Goal: Task Accomplishment & Management: Use online tool/utility

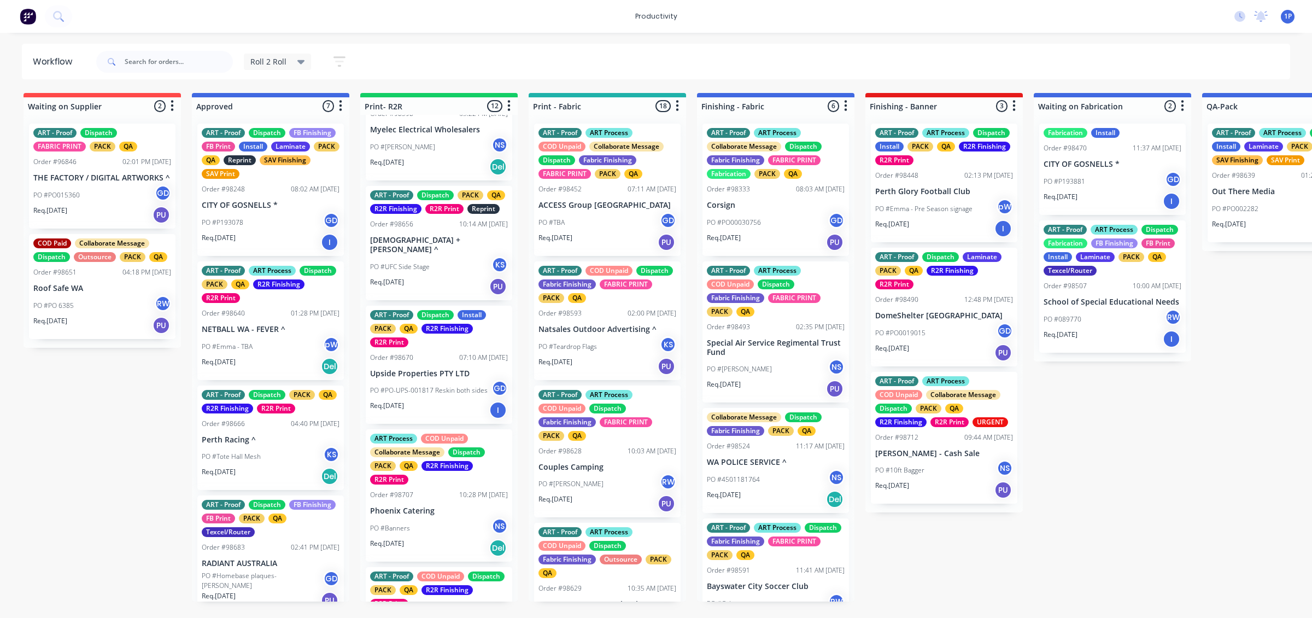
scroll to position [478, 0]
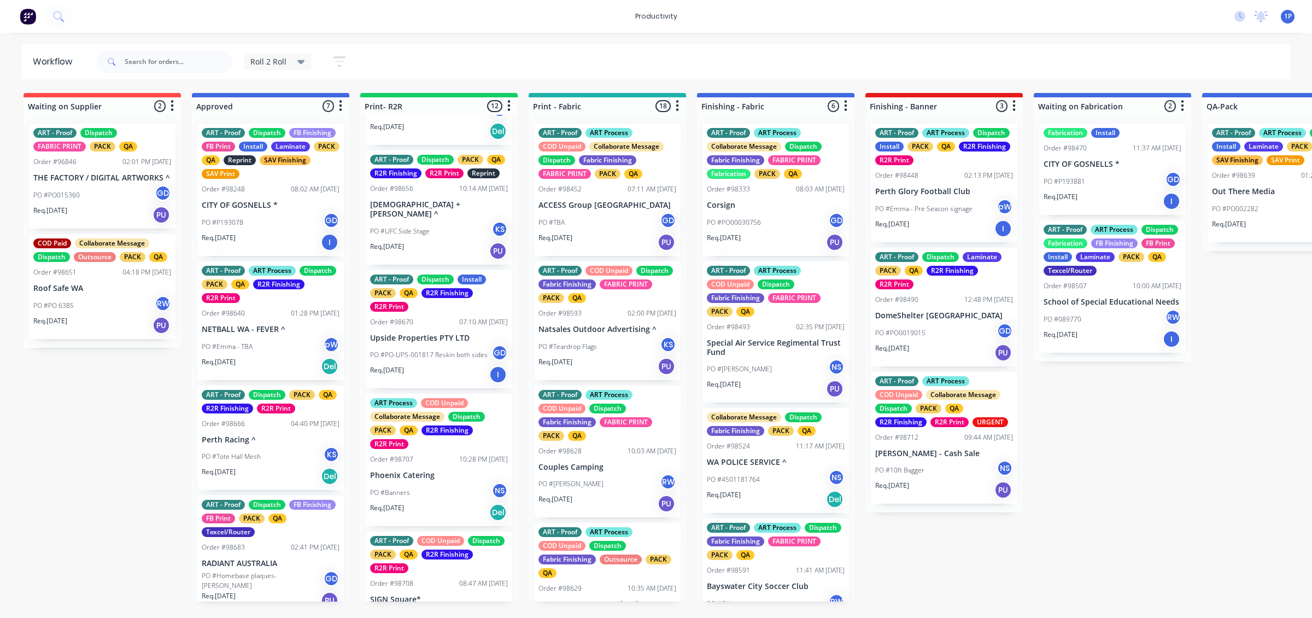
click at [417, 236] on p "PO #UFC Side Stage" at bounding box center [400, 231] width 60 height 10
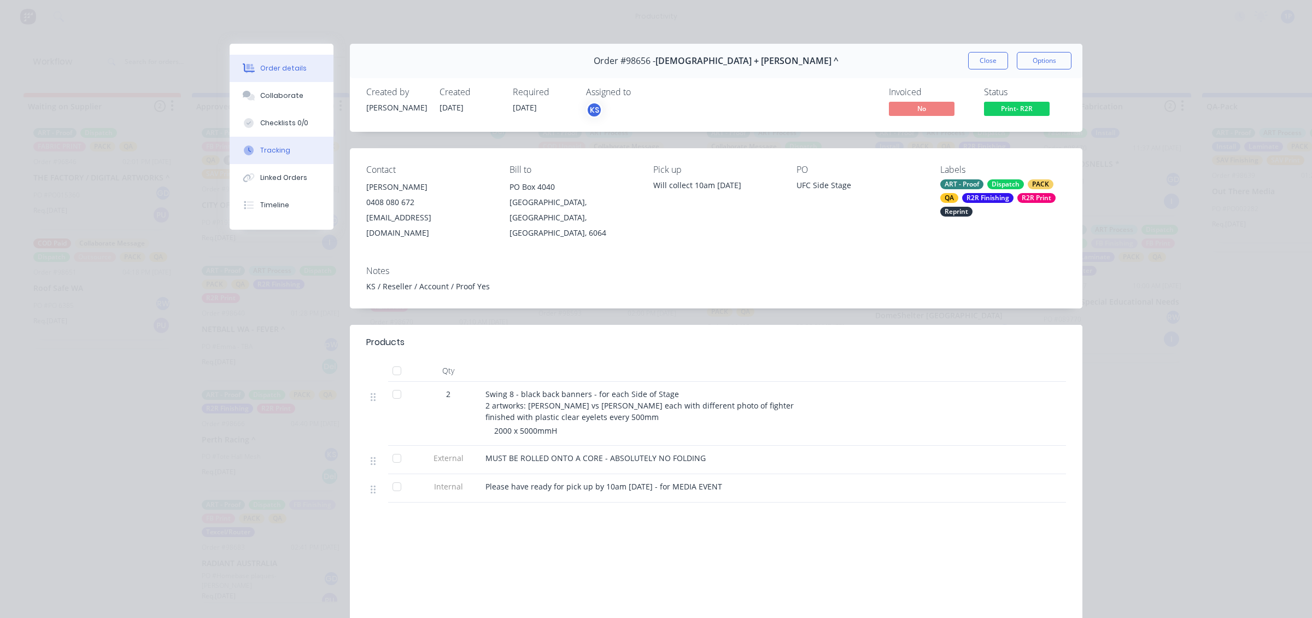
click at [275, 148] on div "Tracking" at bounding box center [275, 150] width 30 height 10
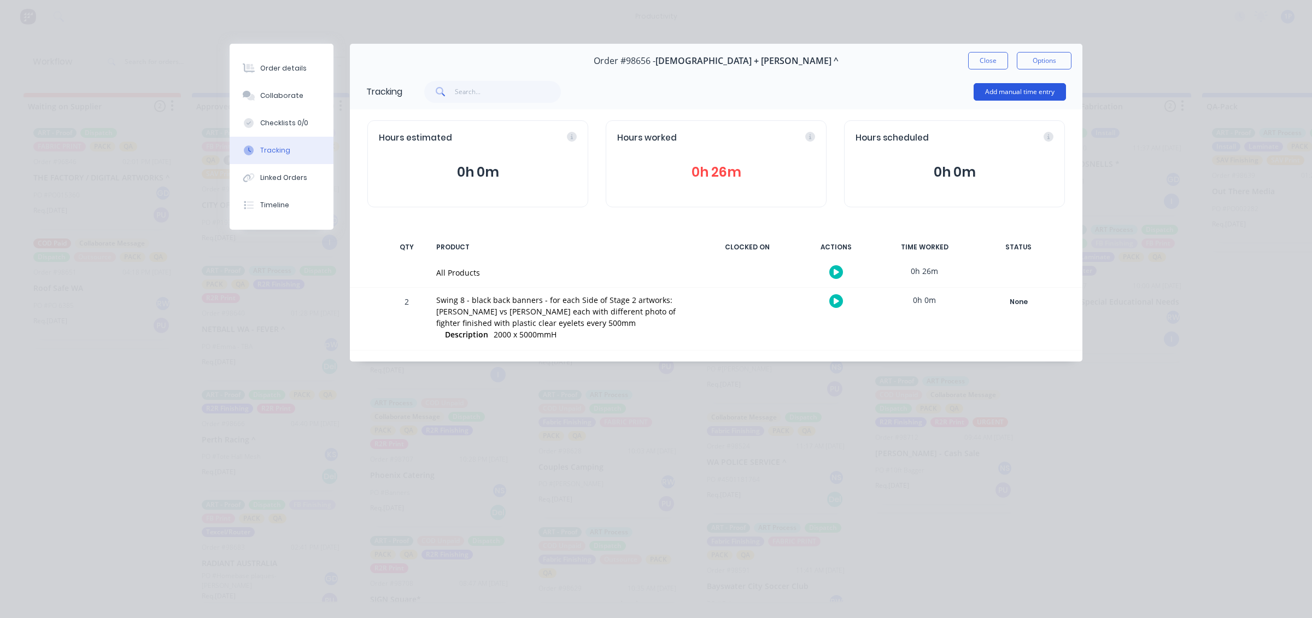
click at [1009, 89] on button "Add manual time entry" at bounding box center [1020, 91] width 92 height 17
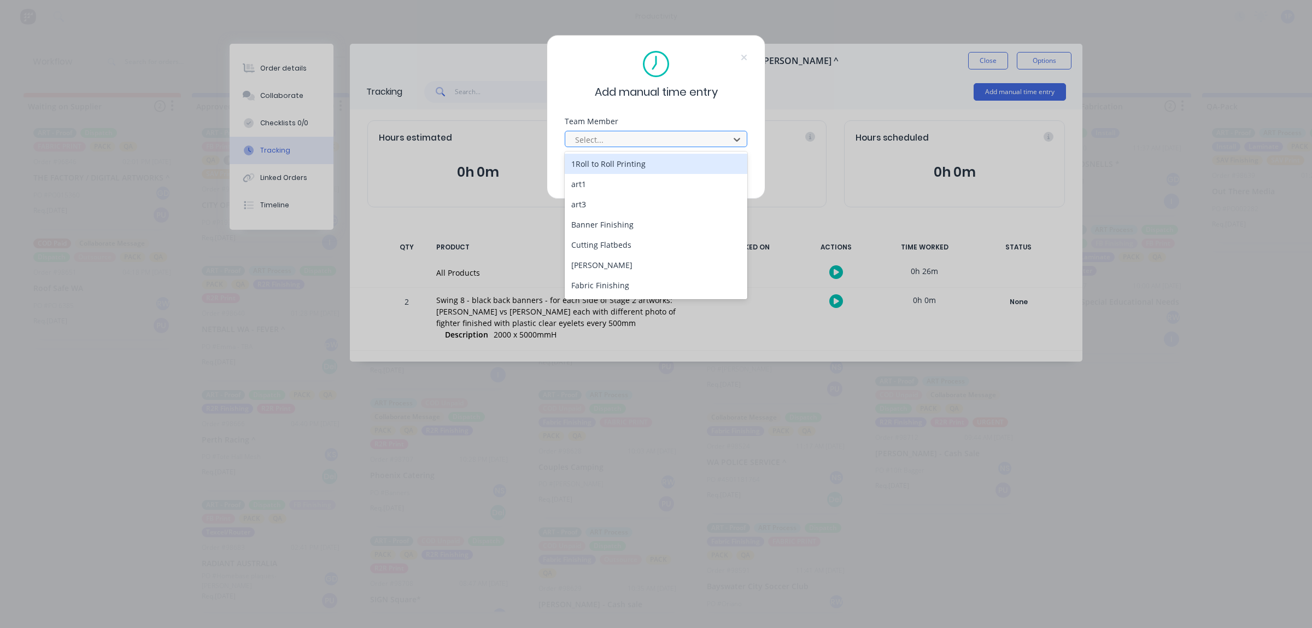
click at [667, 134] on div at bounding box center [649, 140] width 150 height 14
click at [644, 167] on div "1Roll to Roll Printing" at bounding box center [656, 164] width 183 height 20
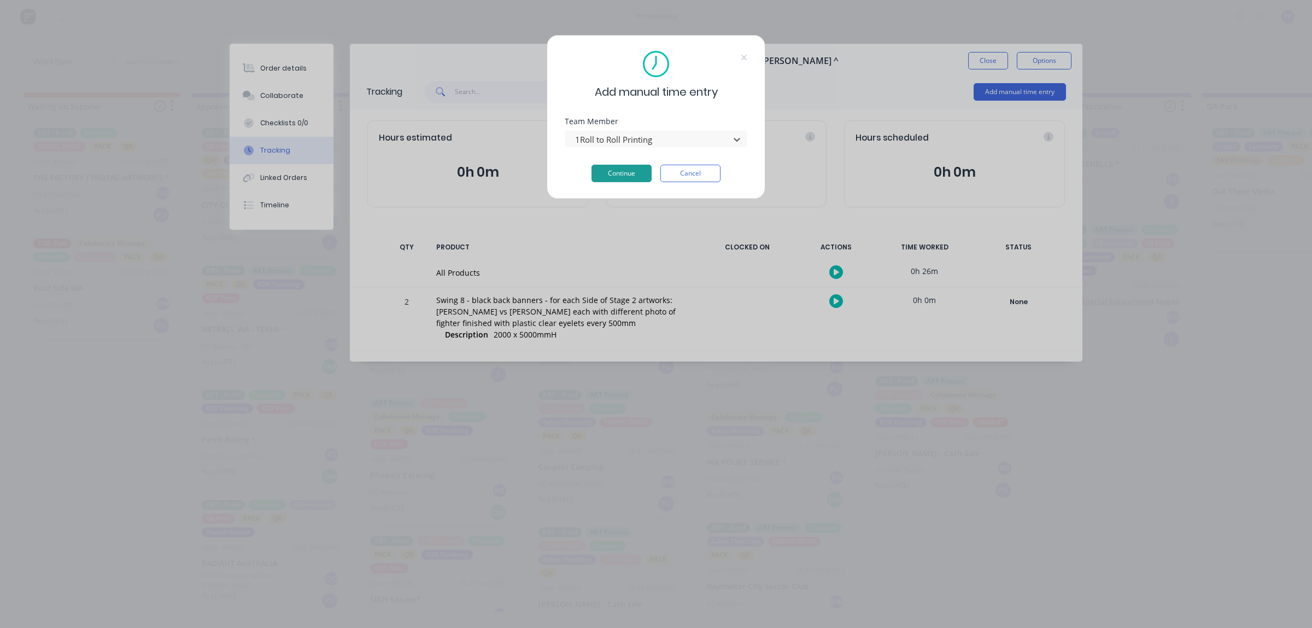
click at [632, 173] on button "Continue" at bounding box center [621, 173] width 60 height 17
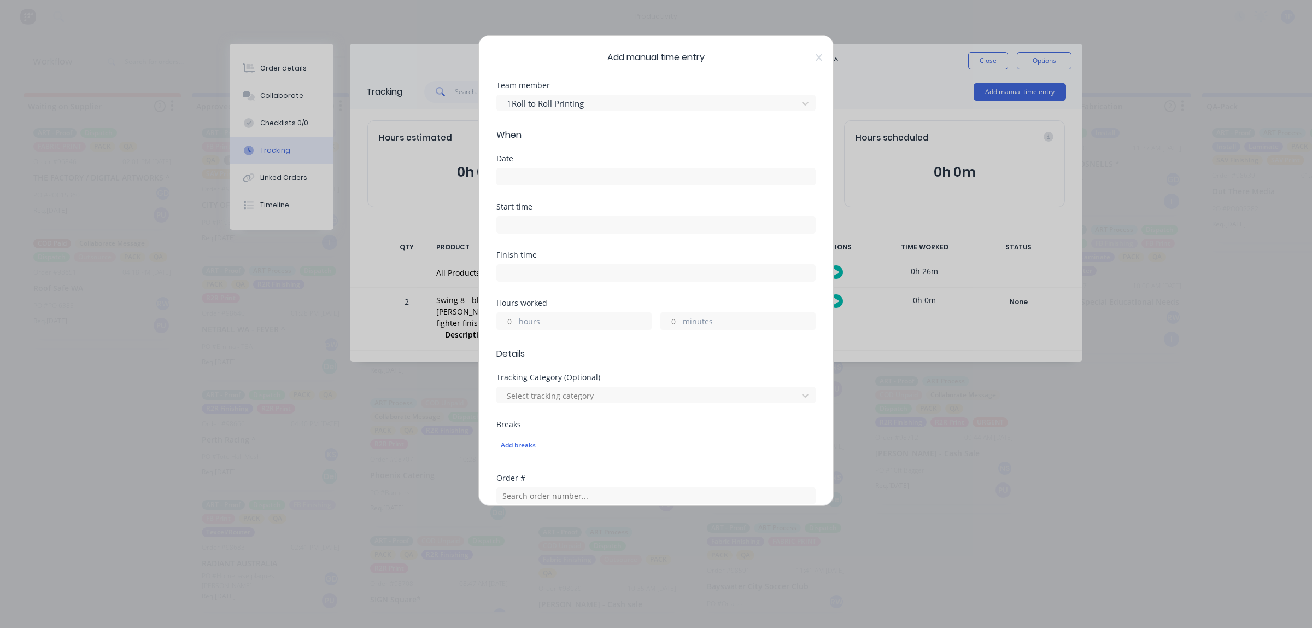
click at [592, 152] on form "Team member 1Roll to Roll Printing When Date Start time Finish time Hours worke…" at bounding box center [655, 419] width 319 height 677
drag, startPoint x: 591, startPoint y: 162, endPoint x: 591, endPoint y: 171, distance: 8.2
click at [591, 167] on div "Date" at bounding box center [655, 170] width 319 height 31
click at [591, 175] on input at bounding box center [656, 176] width 318 height 16
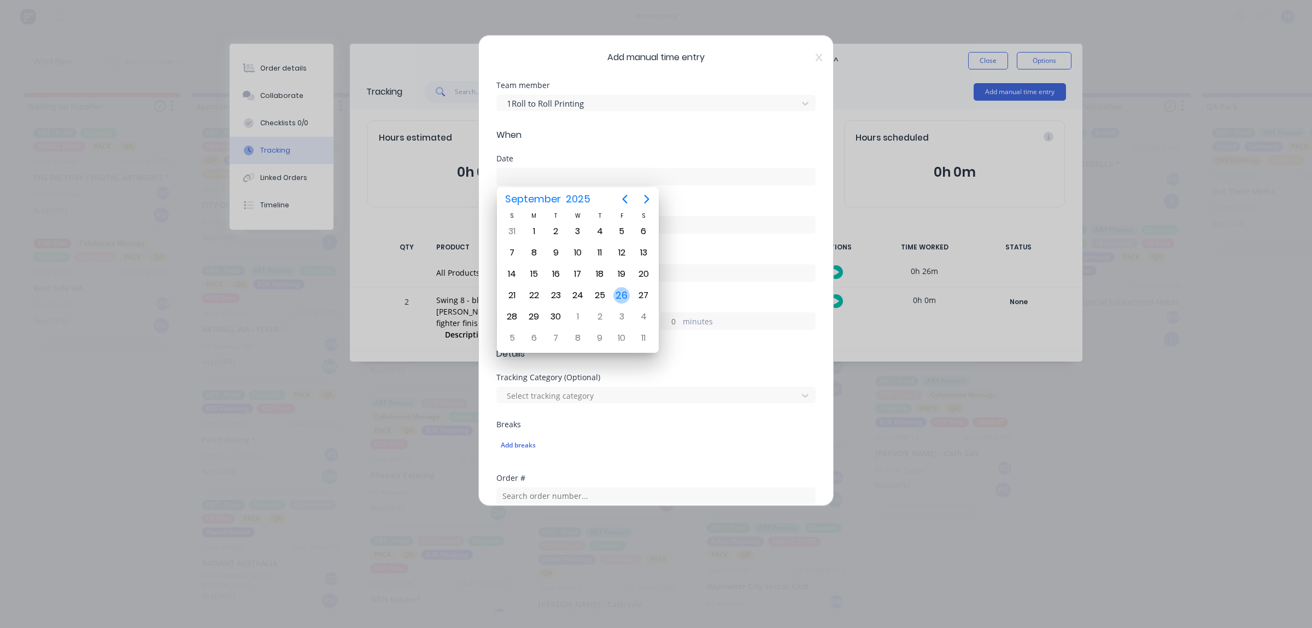
click at [626, 292] on div "26" at bounding box center [621, 295] width 16 height 16
type input "[DATE]"
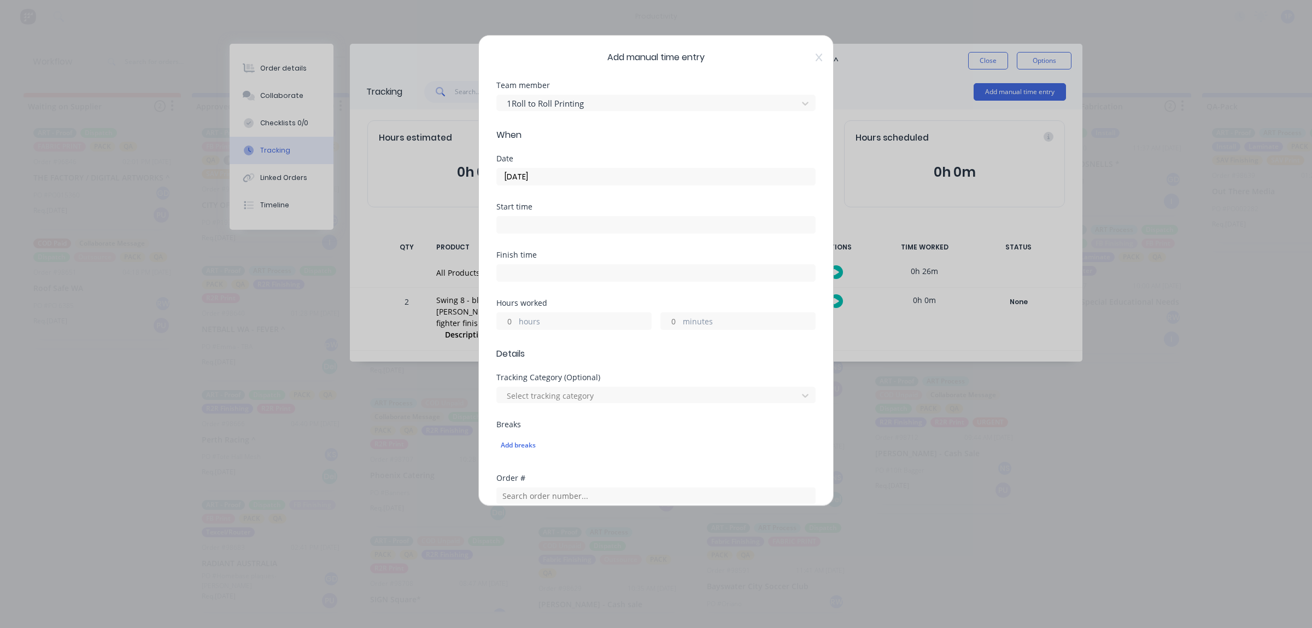
click at [632, 238] on div "Start time" at bounding box center [655, 227] width 319 height 48
click at [637, 232] on label at bounding box center [655, 224] width 319 height 17
click at [637, 232] on input at bounding box center [656, 224] width 318 height 16
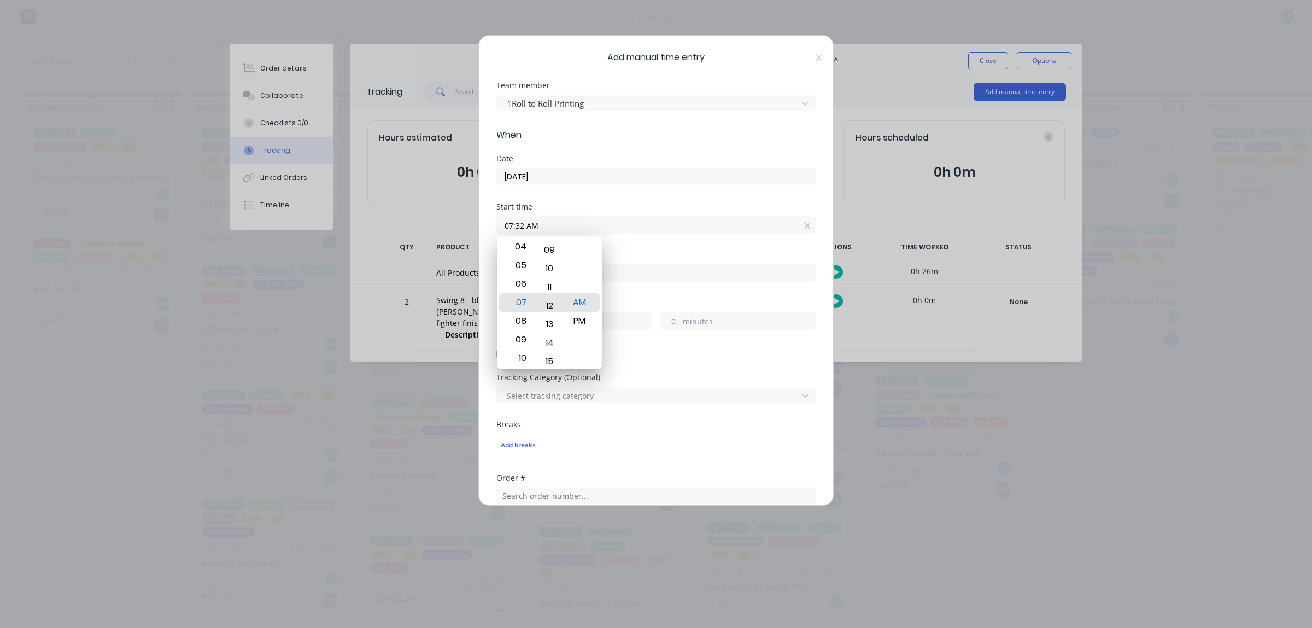
drag, startPoint x: 558, startPoint y: 279, endPoint x: 594, endPoint y: 654, distance: 376.7
click at [594, 562] on html "productivity productivity Workflow Planner Delivery Scheduling Timesheets No ne…" at bounding box center [656, 281] width 1312 height 562
type input "07:12 AM"
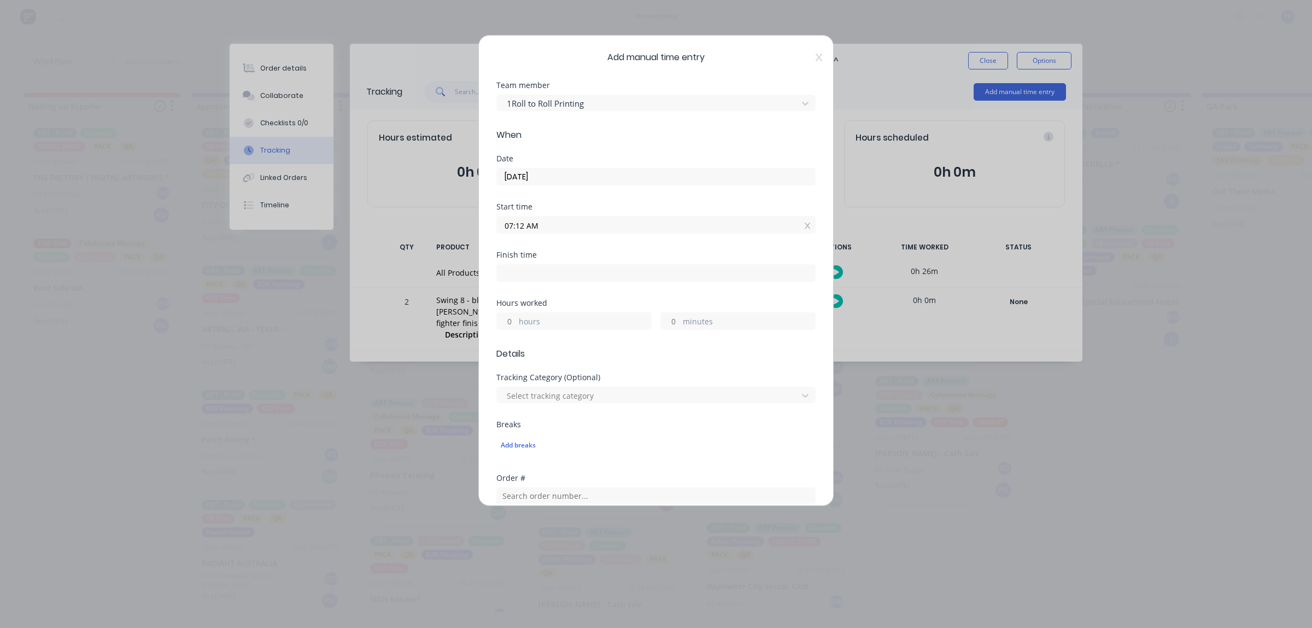
drag, startPoint x: 594, startPoint y: 283, endPoint x: 597, endPoint y: 272, distance: 11.1
click at [594, 282] on div "Finish time" at bounding box center [655, 275] width 319 height 48
click at [600, 269] on input at bounding box center [656, 273] width 318 height 16
type input "07:32 AM"
type input "0"
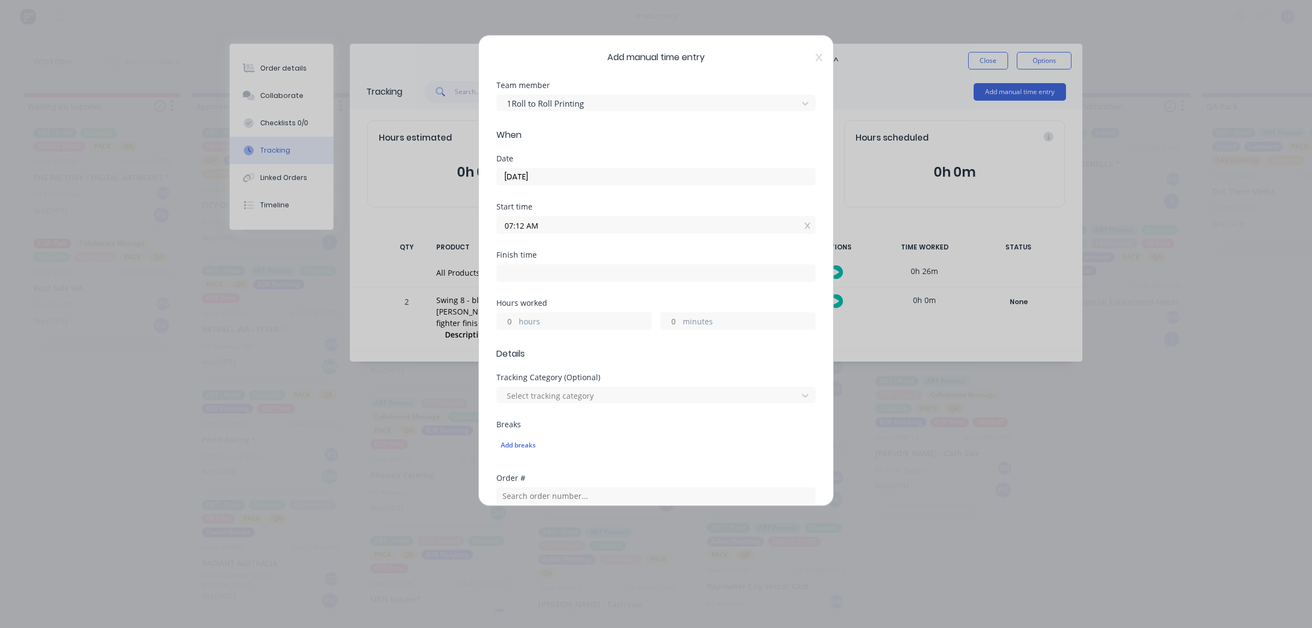
type input "20"
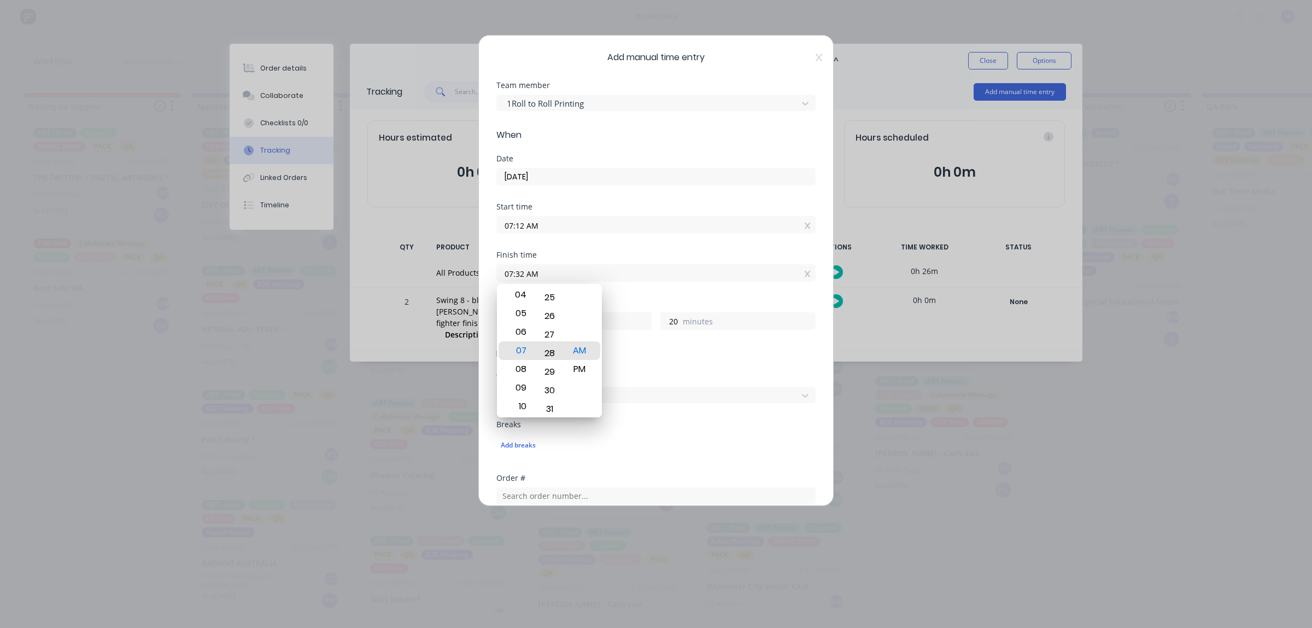
drag, startPoint x: 544, startPoint y: 347, endPoint x: 544, endPoint y: 424, distance: 77.1
click at [544, 424] on body "productivity productivity Workflow Planner Delivery Scheduling Timesheets No ne…" at bounding box center [656, 281] width 1312 height 562
type input "07:28 AM"
type input "16"
drag, startPoint x: 725, startPoint y: 171, endPoint x: 726, endPoint y: 204, distance: 32.8
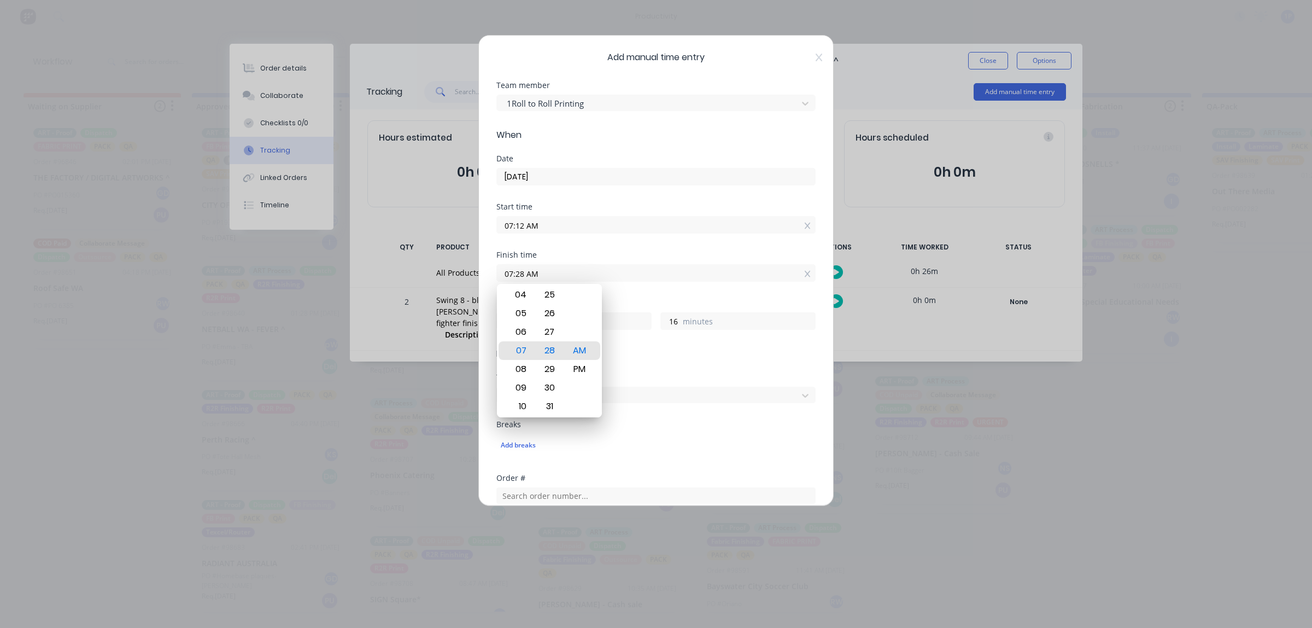
click at [727, 187] on div "Date [DATE]" at bounding box center [655, 179] width 319 height 48
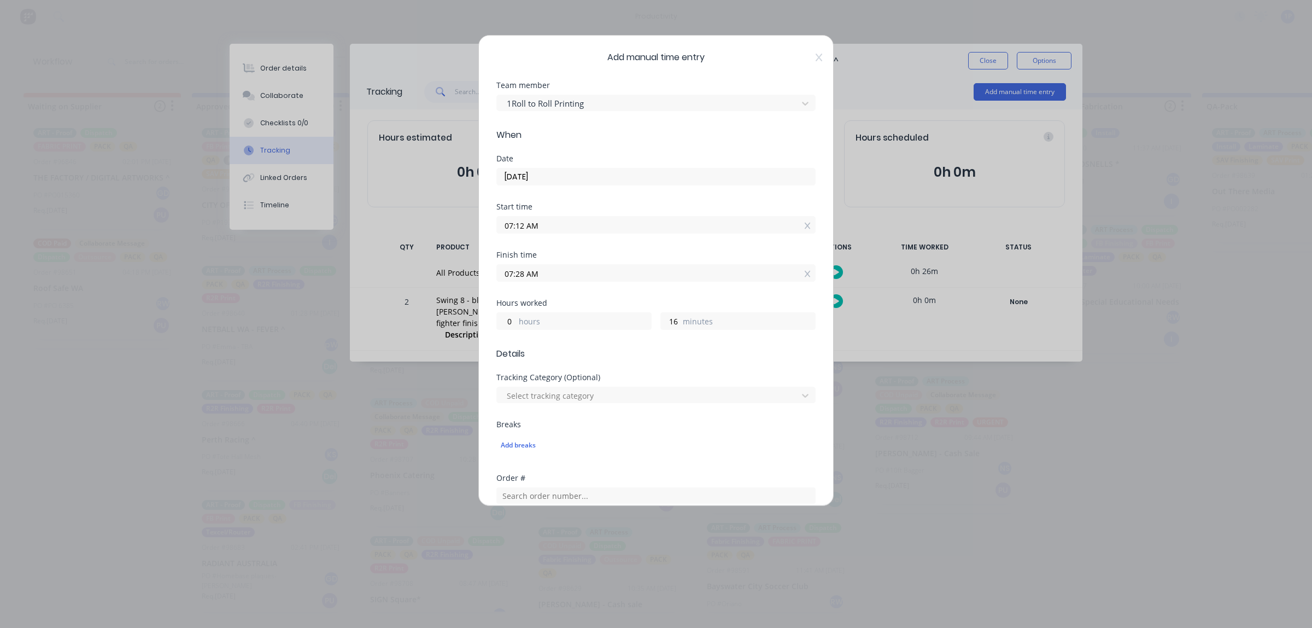
click at [714, 225] on input "07:12 AM" at bounding box center [656, 224] width 318 height 16
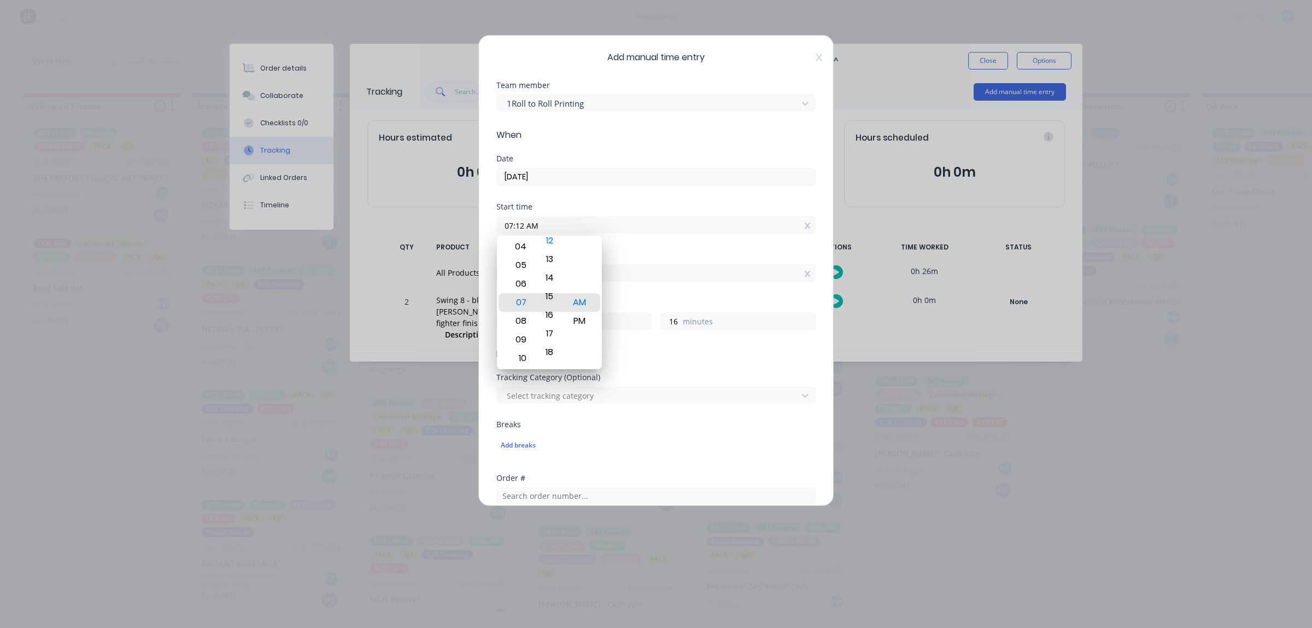
drag, startPoint x: 548, startPoint y: 288, endPoint x: 564, endPoint y: 225, distance: 64.7
click at [564, 225] on body "productivity productivity Workflow Planner Delivery Scheduling Timesheets No ne…" at bounding box center [656, 281] width 1312 height 562
type input "07:15 AM"
type input "13"
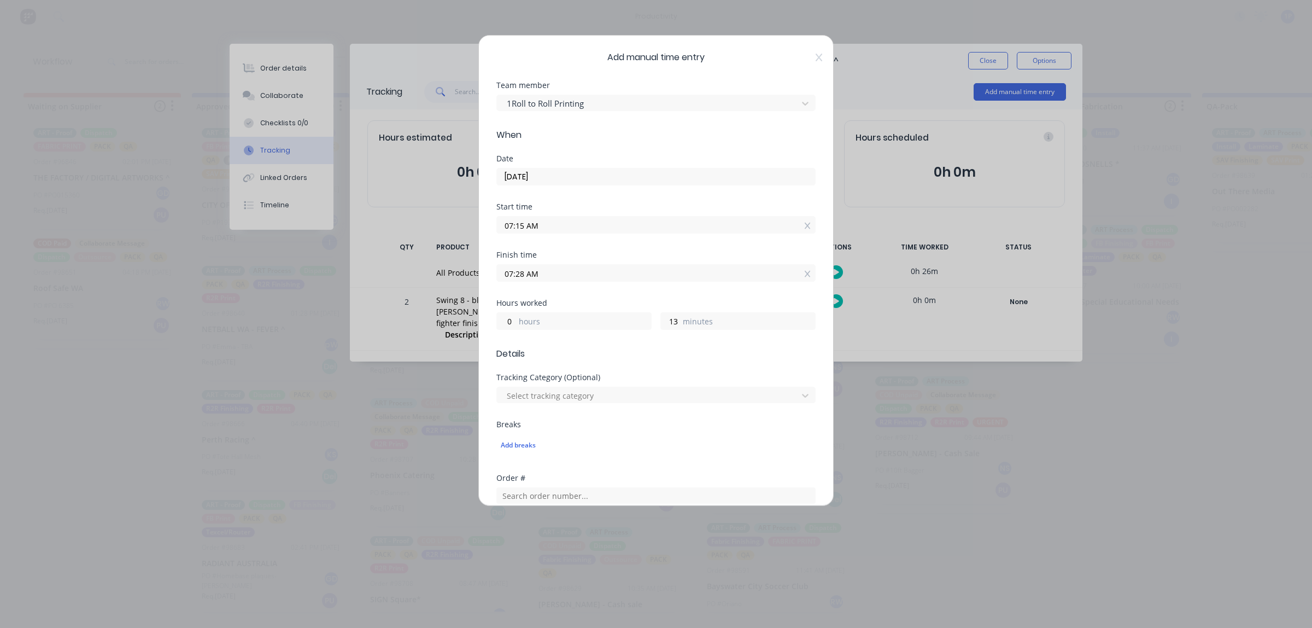
click at [535, 278] on input "07:28 AM" at bounding box center [656, 273] width 318 height 16
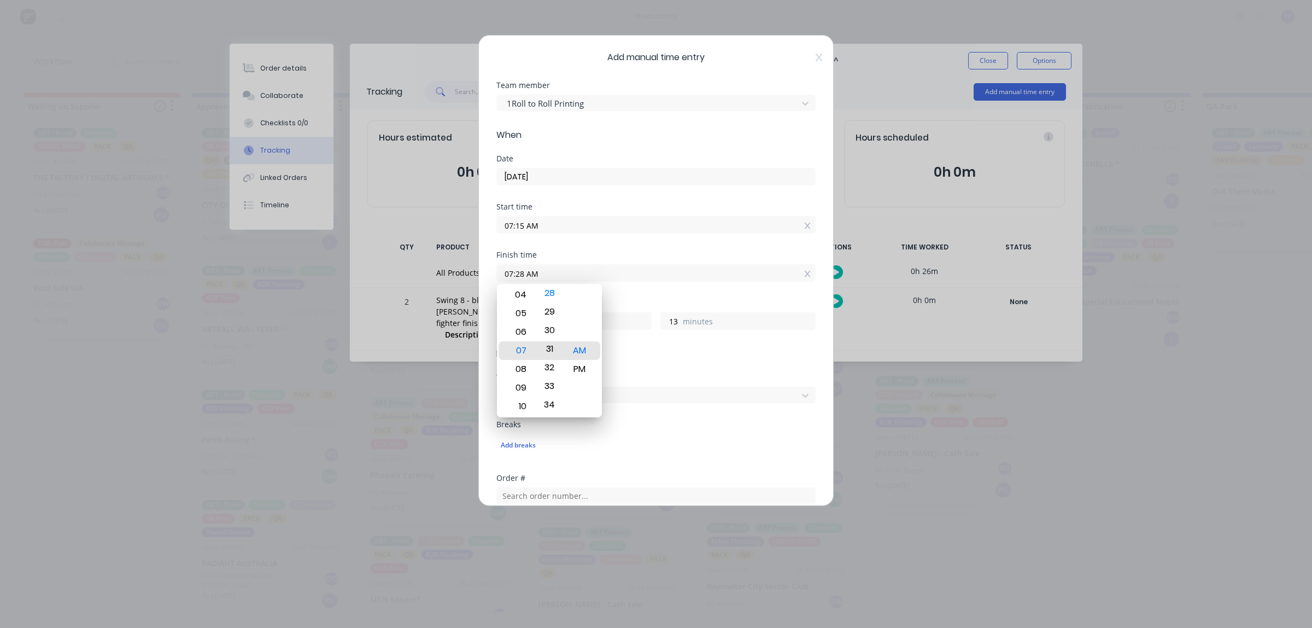
drag, startPoint x: 544, startPoint y: 326, endPoint x: 560, endPoint y: 269, distance: 59.7
click at [560, 269] on body "productivity productivity Workflow Planner Delivery Scheduling Timesheets No ne…" at bounding box center [656, 281] width 1312 height 562
type input "07:31 AM"
type input "16"
drag, startPoint x: 565, startPoint y: 326, endPoint x: 564, endPoint y: 316, distance: 10.4
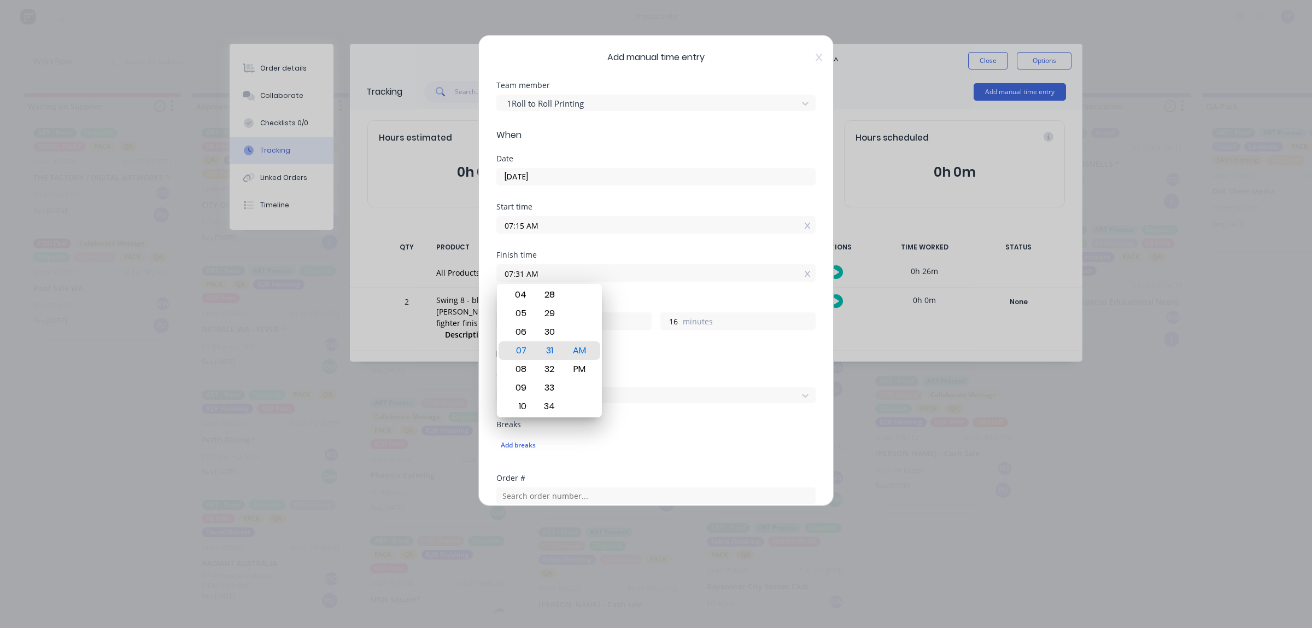
click at [564, 316] on div "12 01 02 03 04 05 06 07 08 09 10 11 00 01 02 03 04 05 06 07 08 09 10 11 12 13 1…" at bounding box center [549, 350] width 105 height 133
type input "07:31 PM"
type input "12"
drag, startPoint x: 575, startPoint y: 327, endPoint x: 581, endPoint y: 360, distance: 33.4
click at [581, 360] on div "AM" at bounding box center [579, 364] width 27 height 19
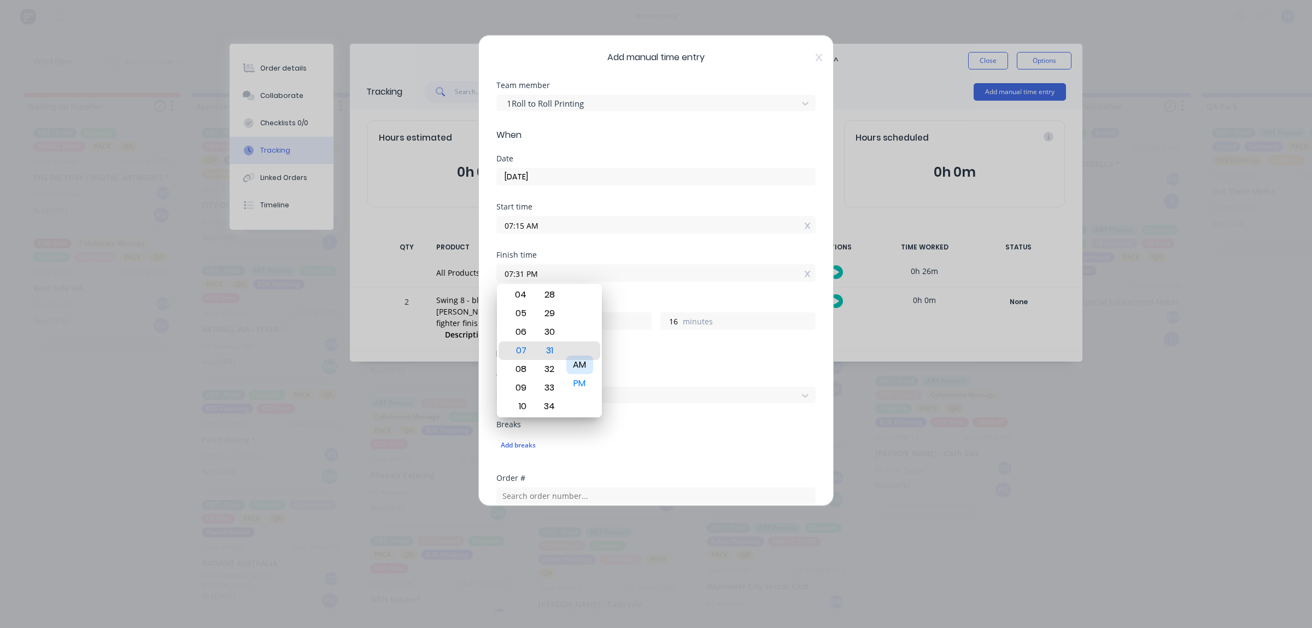
type input "07:31 AM"
type input "0"
drag, startPoint x: 555, startPoint y: 357, endPoint x: 555, endPoint y: 338, distance: 19.1
click at [555, 338] on div "31" at bounding box center [549, 331] width 27 height 19
type input "07:32 AM"
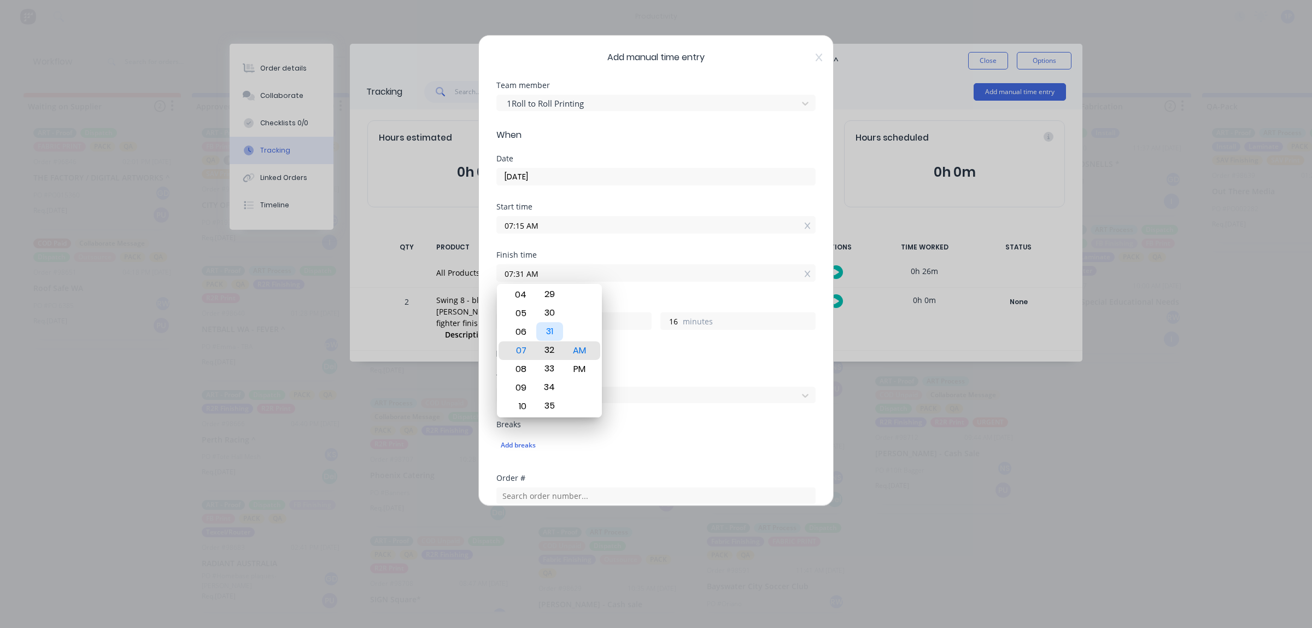
type input "17"
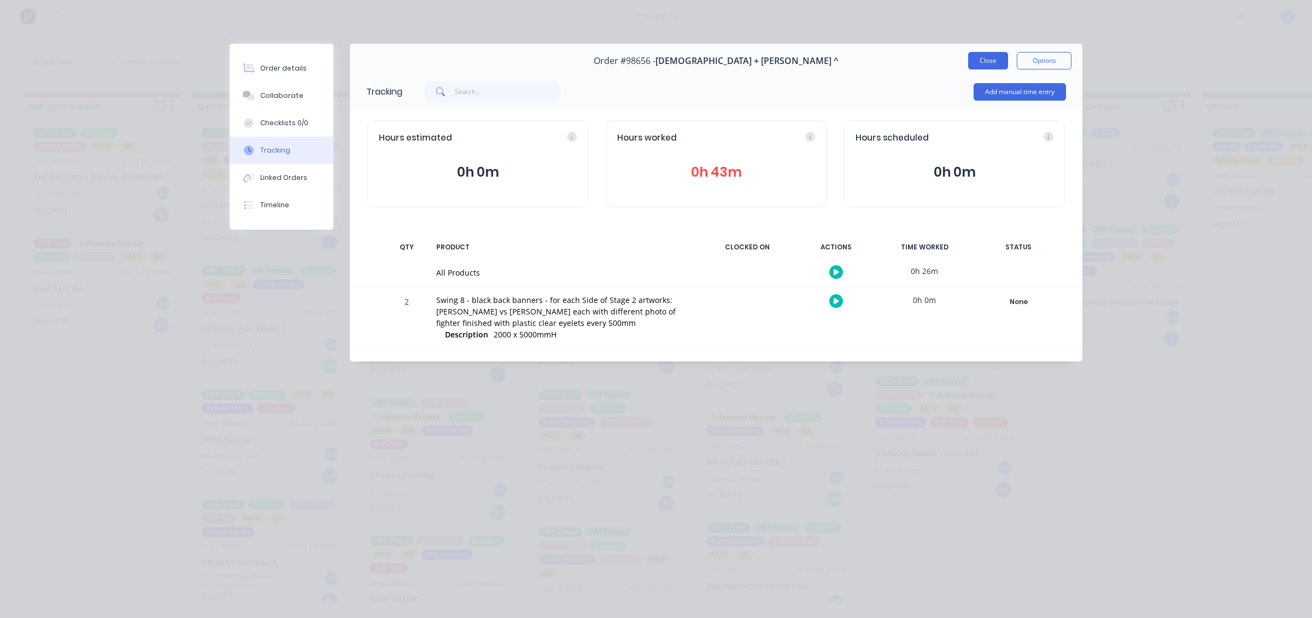
click at [999, 60] on button "Close" at bounding box center [988, 60] width 40 height 17
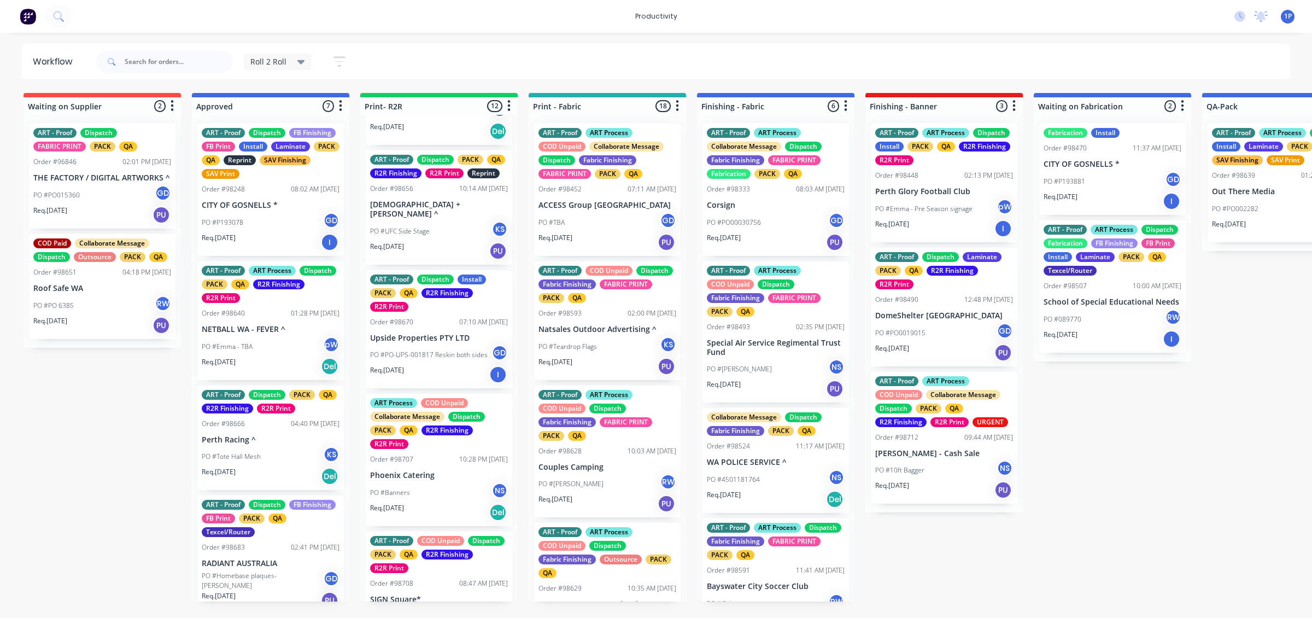
scroll to position [462, 0]
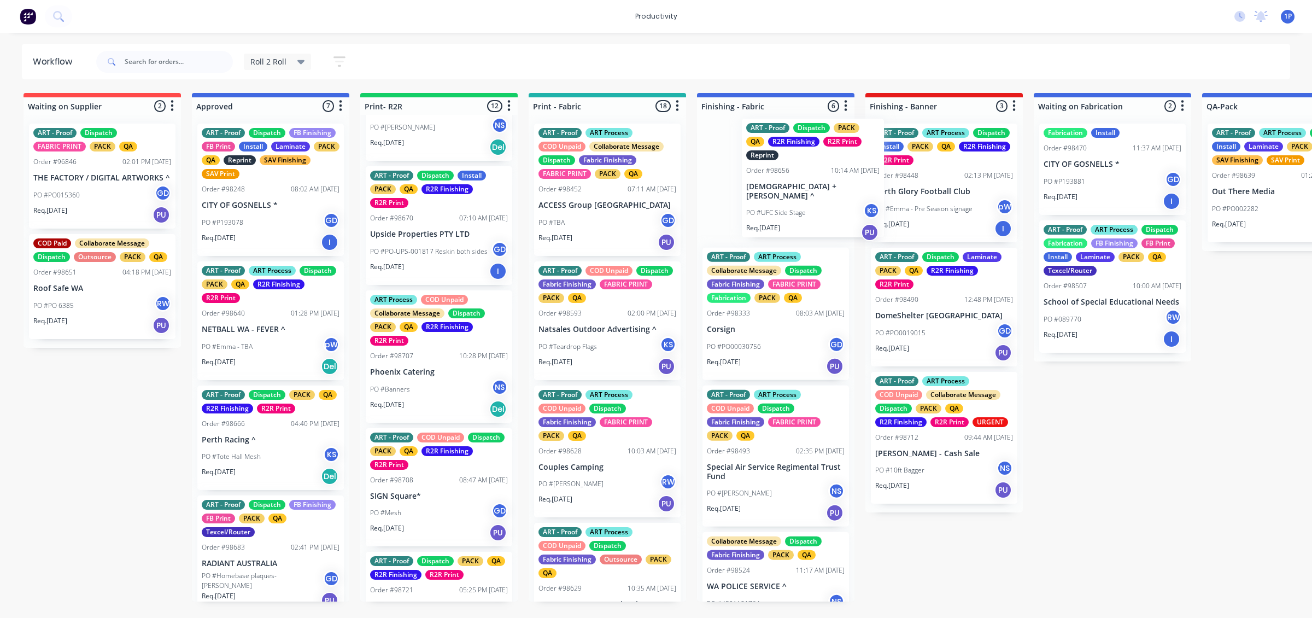
drag, startPoint x: 448, startPoint y: 250, endPoint x: 942, endPoint y: 230, distance: 494.0
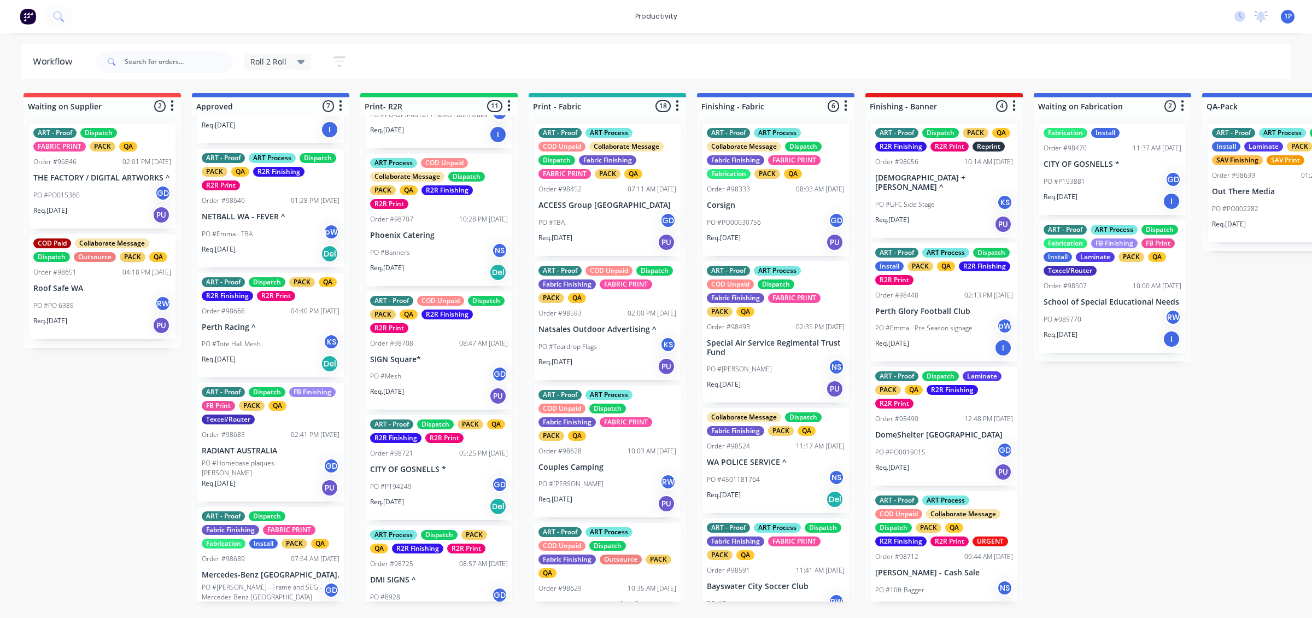
scroll to position [137, 0]
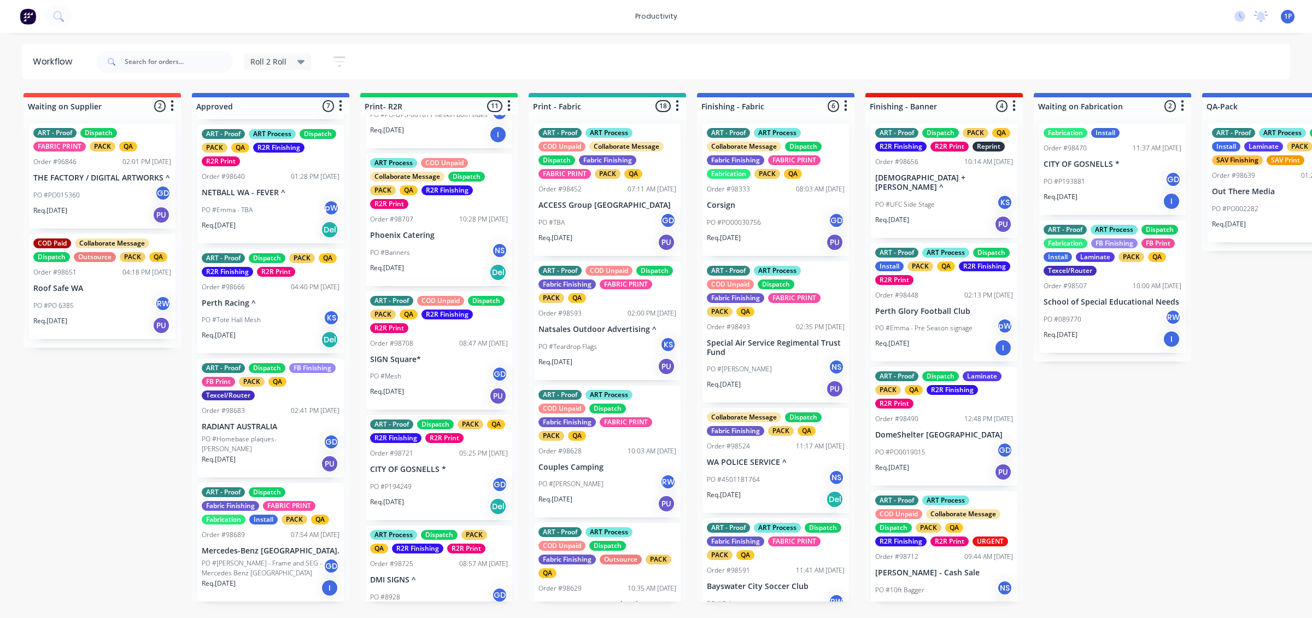
click at [471, 392] on div "Req. [DATE] PU" at bounding box center [439, 395] width 138 height 19
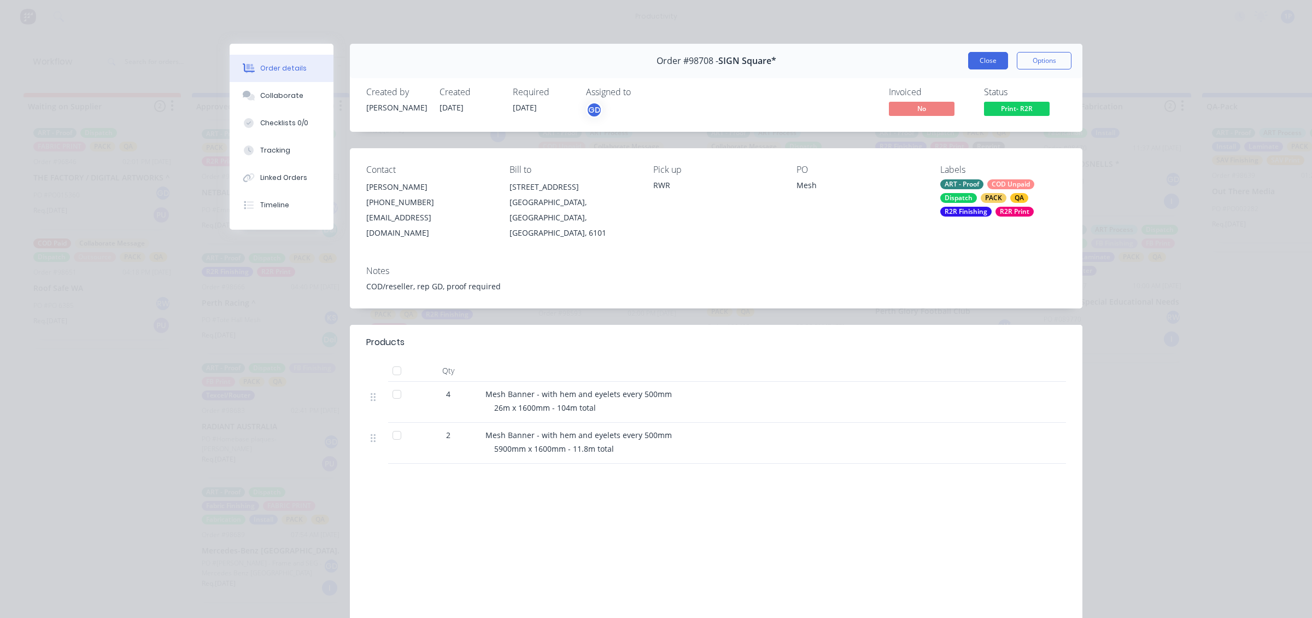
click at [979, 52] on button "Close" at bounding box center [988, 60] width 40 height 17
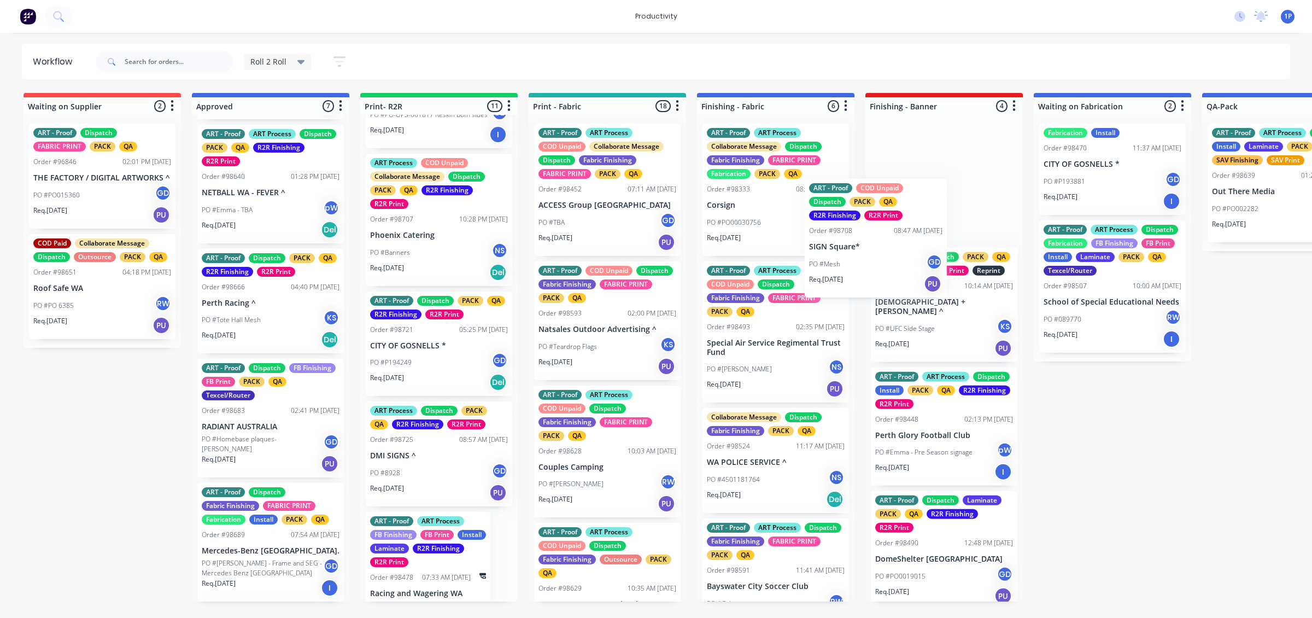
drag, startPoint x: 443, startPoint y: 367, endPoint x: 942, endPoint y: 246, distance: 513.0
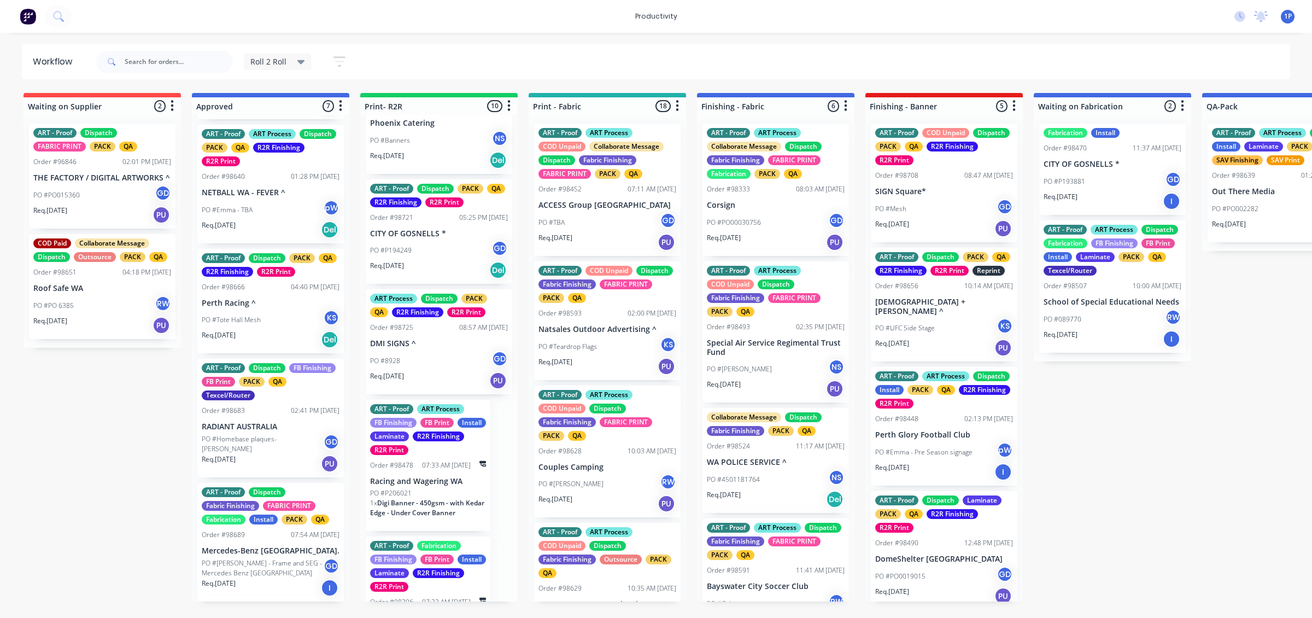
scroll to position [736, 0]
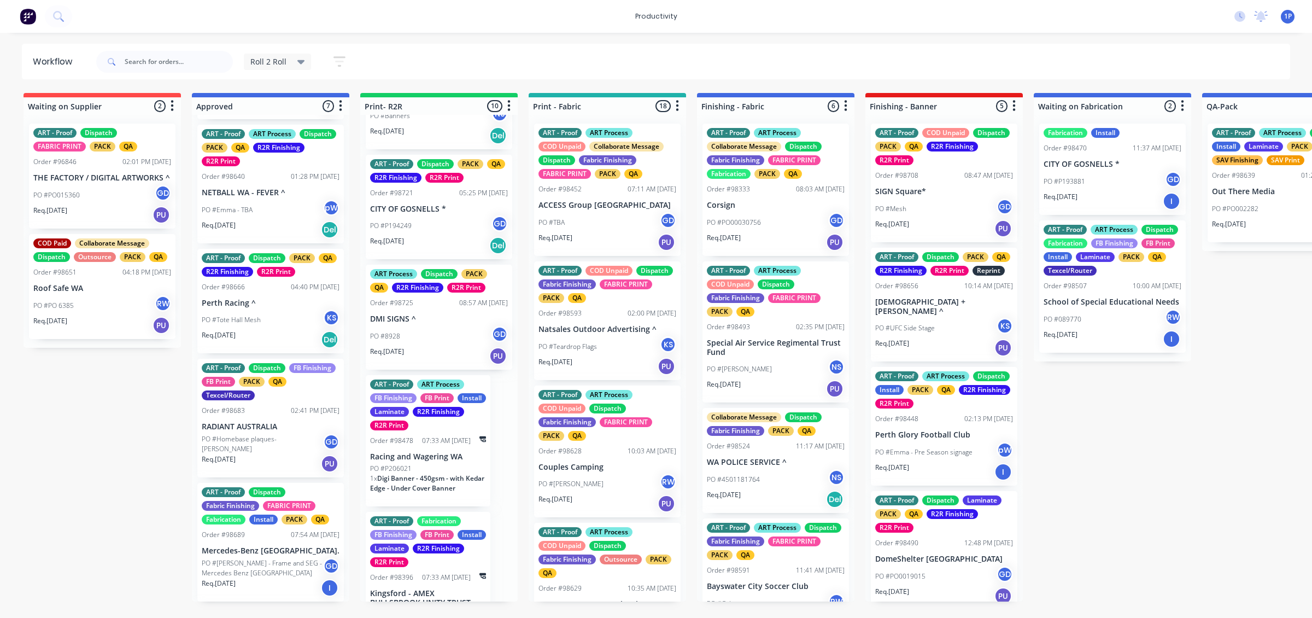
click at [457, 361] on div "Req. [DATE] PU" at bounding box center [439, 356] width 138 height 19
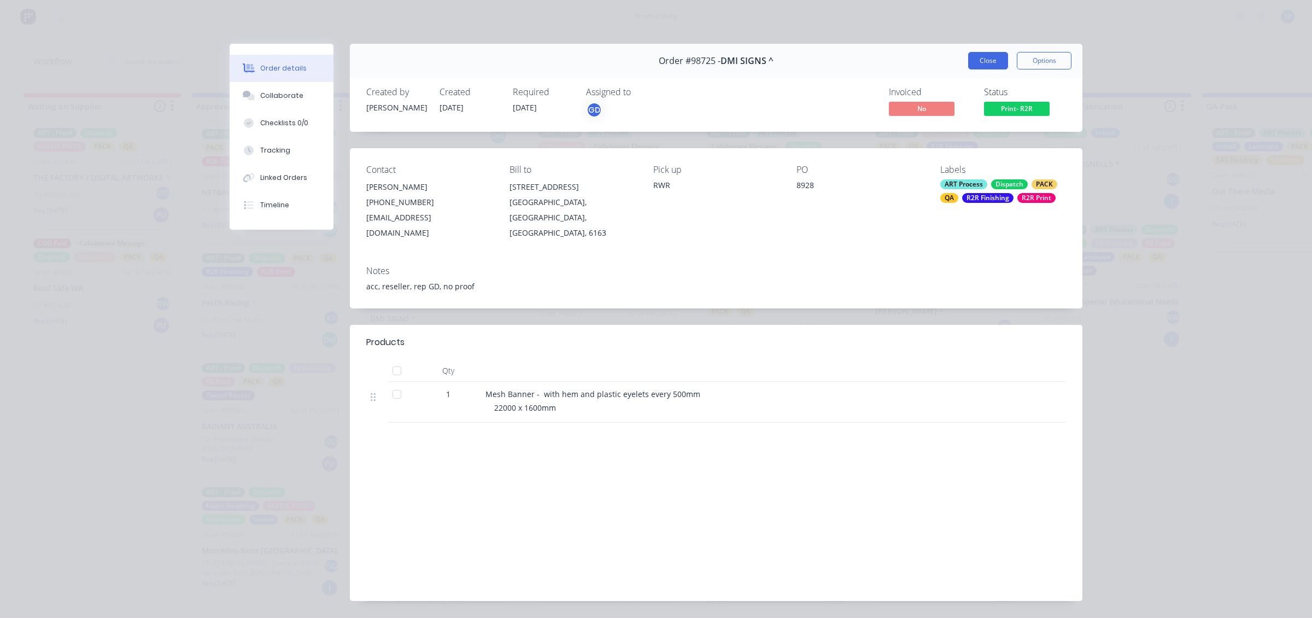
click at [992, 60] on button "Close" at bounding box center [988, 60] width 40 height 17
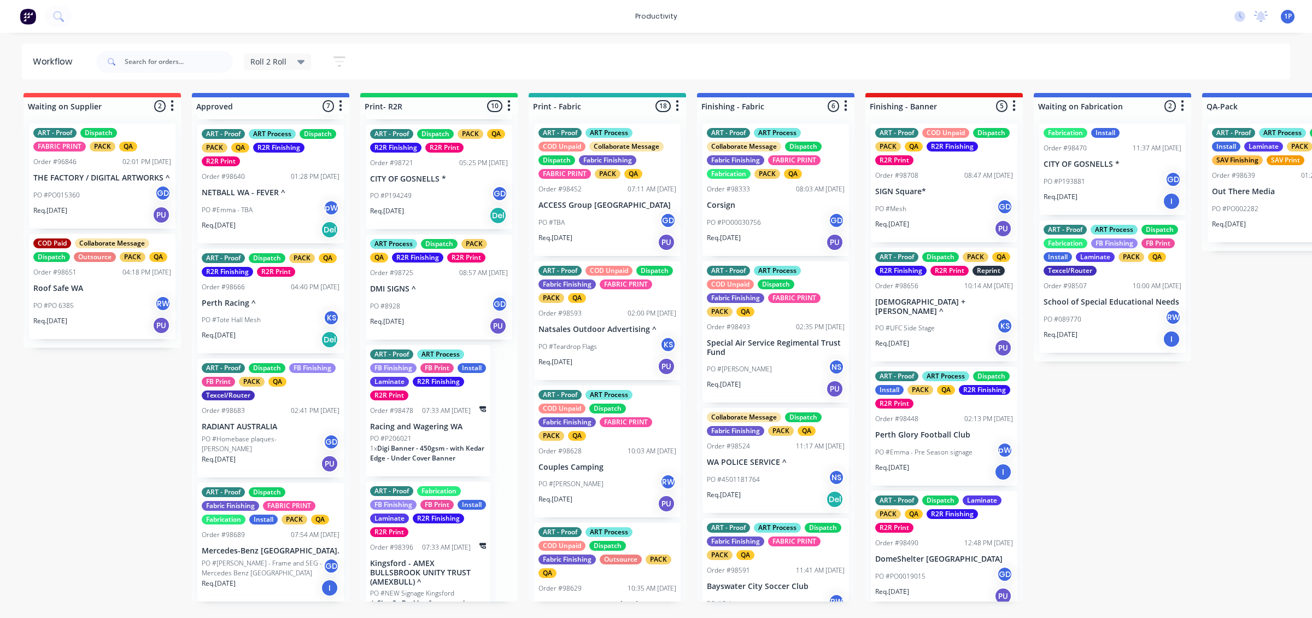
scroll to position [793, 0]
